Goal: Entertainment & Leisure: Consume media (video, audio)

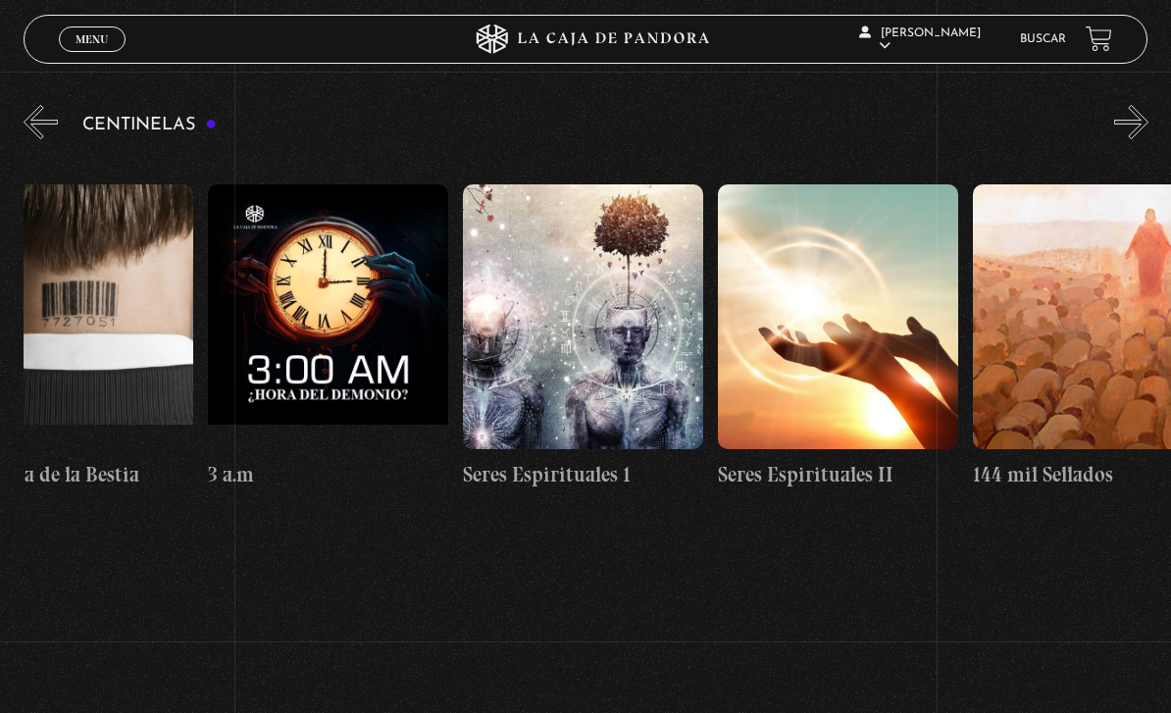
scroll to position [0, 22773]
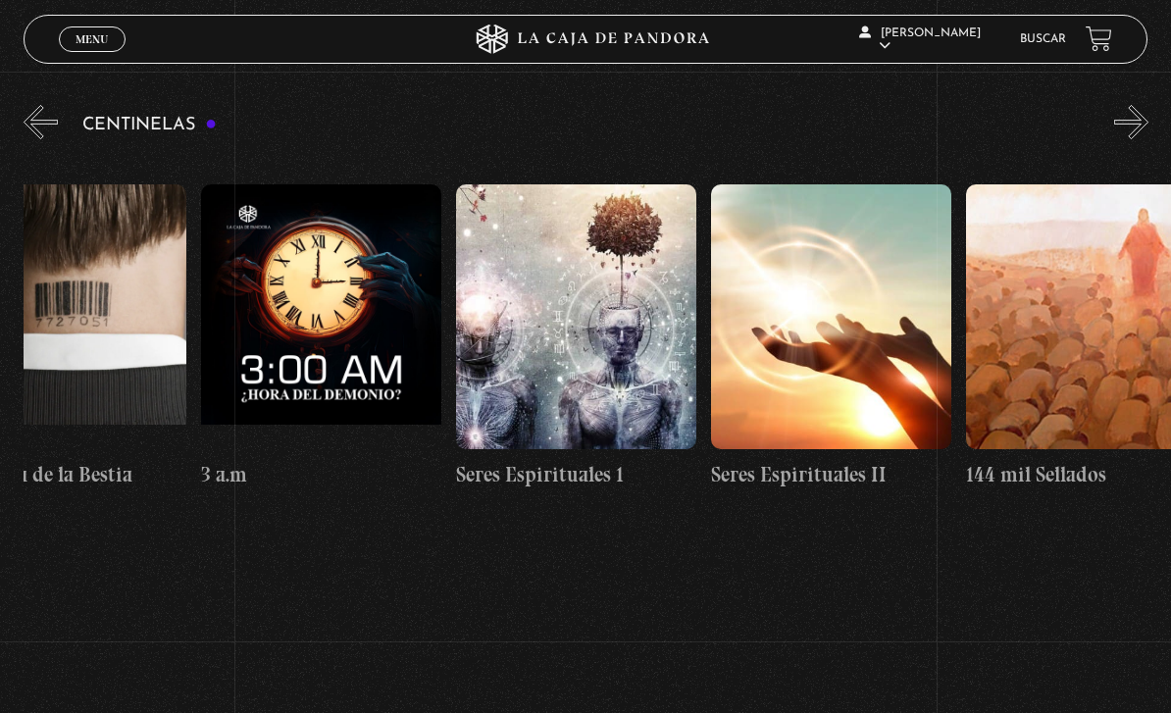
click at [890, 341] on figure at bounding box center [831, 316] width 240 height 265
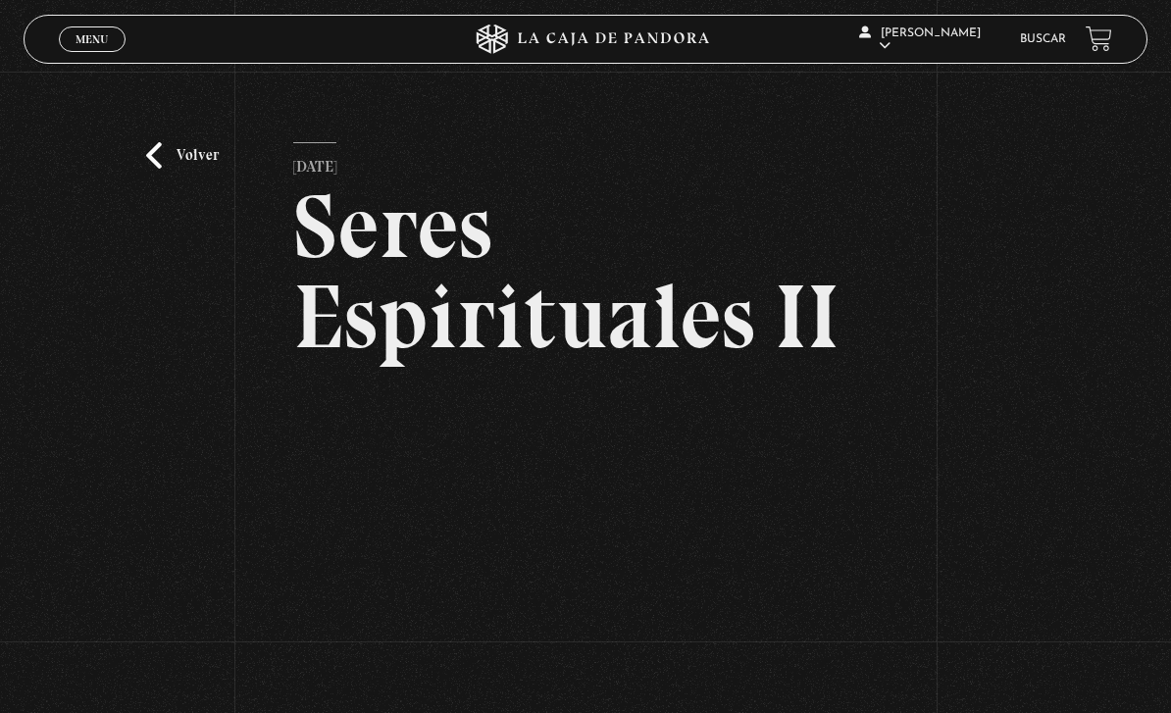
click at [111, 41] on link "Menu Cerrar" at bounding box center [92, 39] width 67 height 26
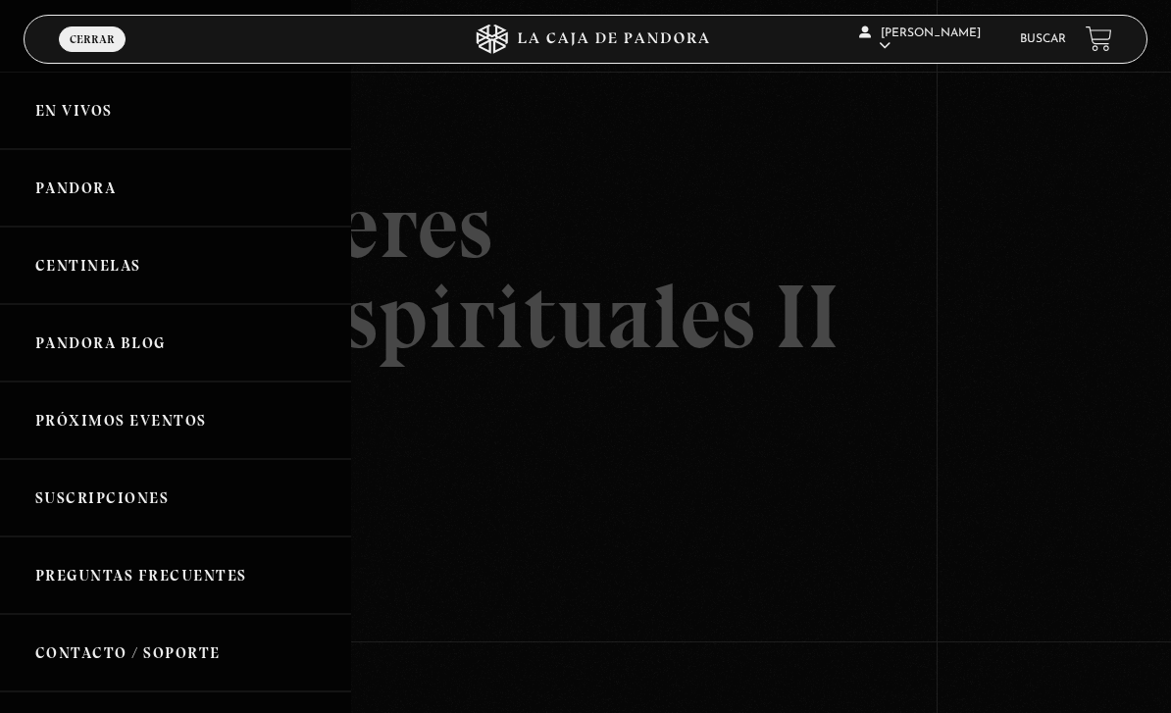
click at [147, 269] on link "Centinelas" at bounding box center [175, 265] width 351 height 77
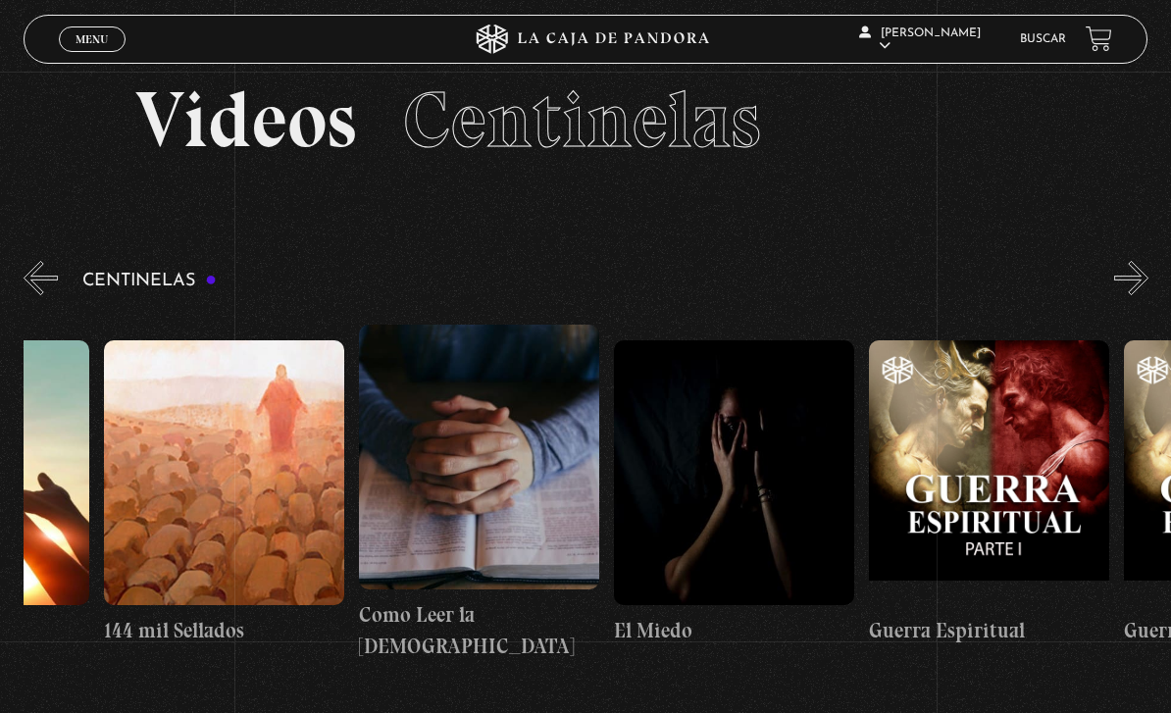
scroll to position [0, 23451]
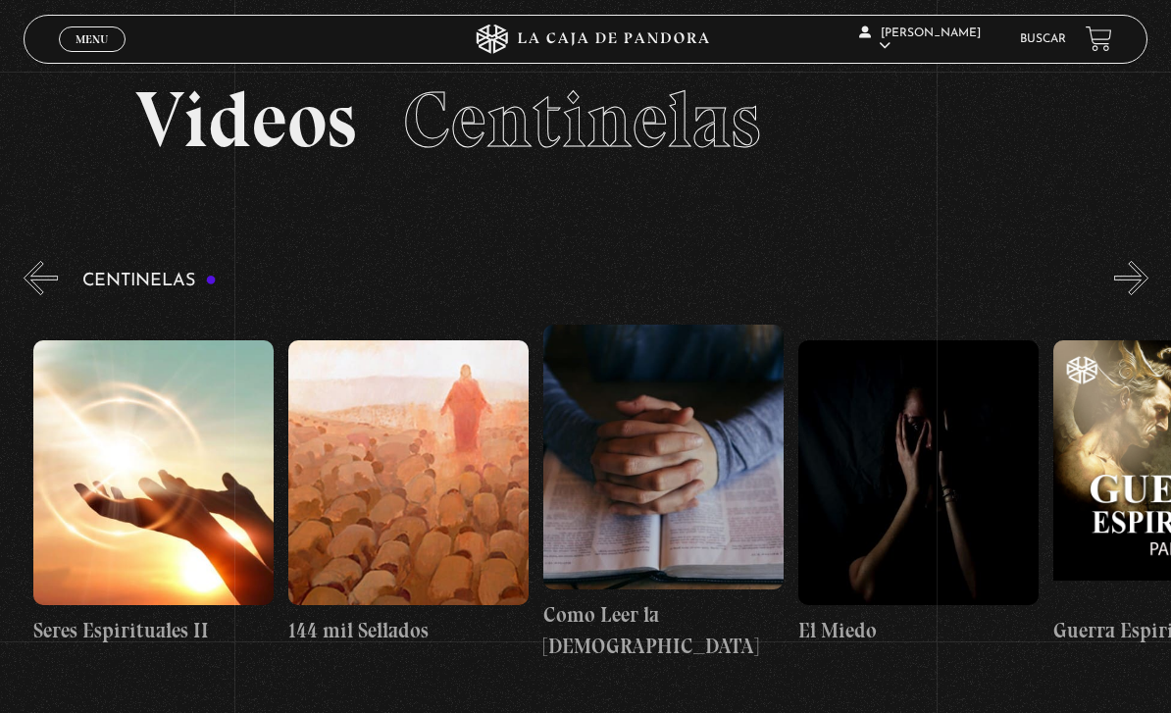
click at [678, 517] on figure at bounding box center [663, 457] width 240 height 265
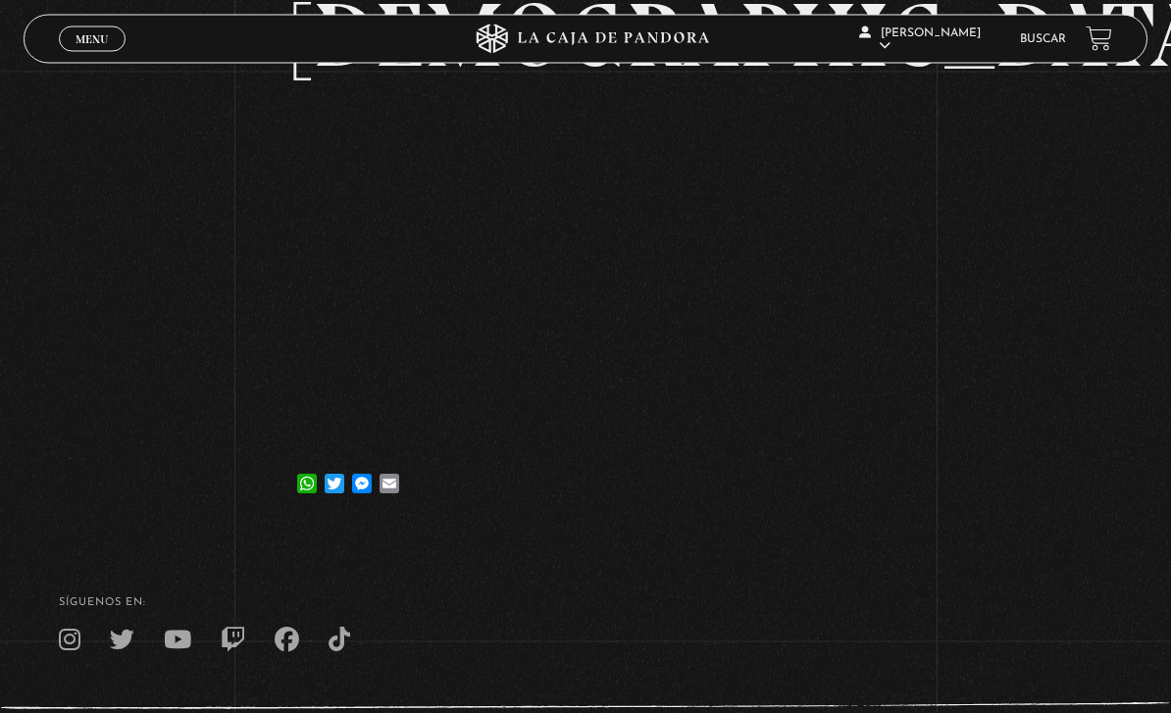
scroll to position [372, 0]
